Goal: Find contact information: Find contact information

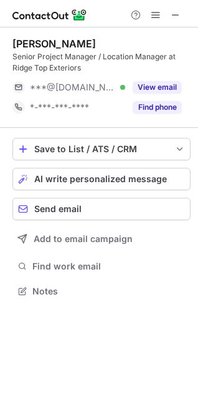
scroll to position [283, 198]
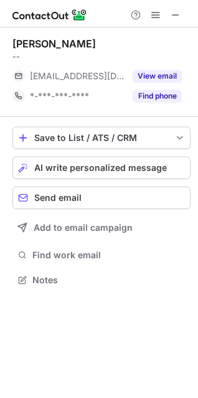
scroll to position [271, 198]
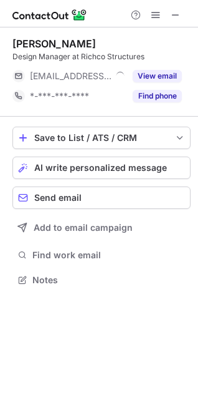
scroll to position [271, 198]
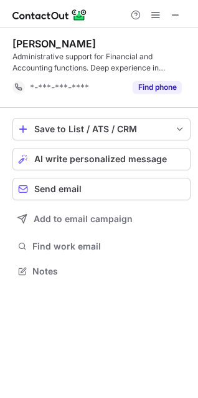
scroll to position [263, 198]
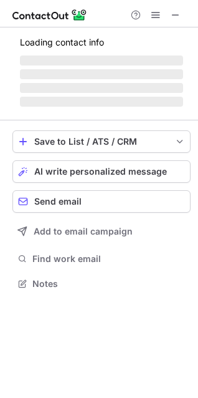
scroll to position [291, 198]
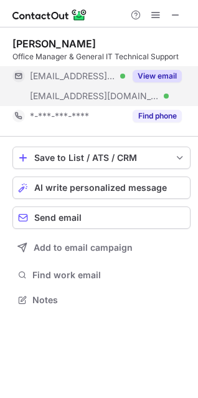
click at [162, 80] on button "View email" at bounding box center [157, 76] width 49 height 12
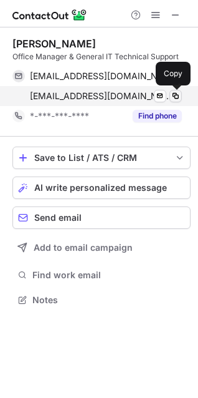
click at [173, 95] on span at bounding box center [176, 96] width 10 height 10
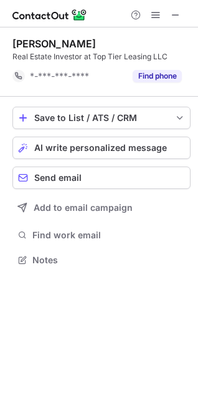
scroll to position [251, 198]
